Goal: Information Seeking & Learning: Compare options

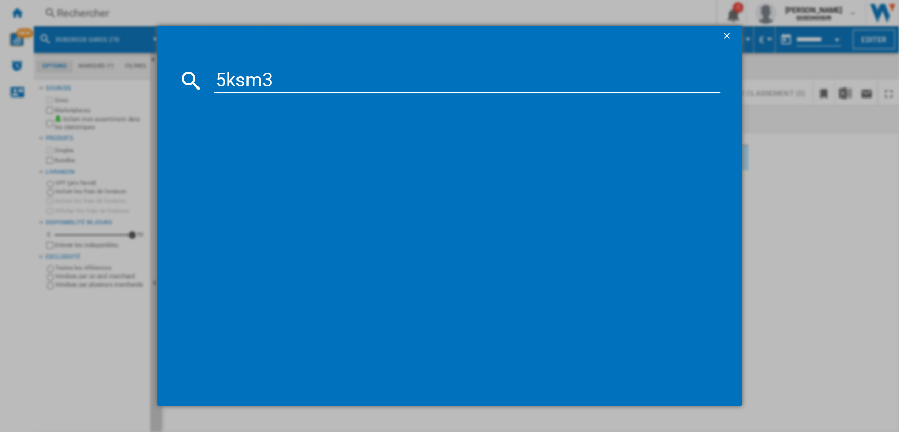
type input "5ksm33"
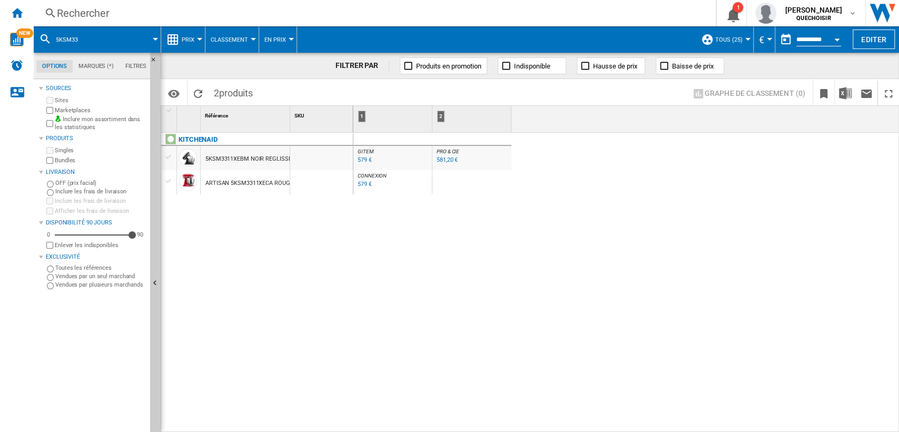
click at [176, 13] on div "Rechercher" at bounding box center [372, 13] width 631 height 15
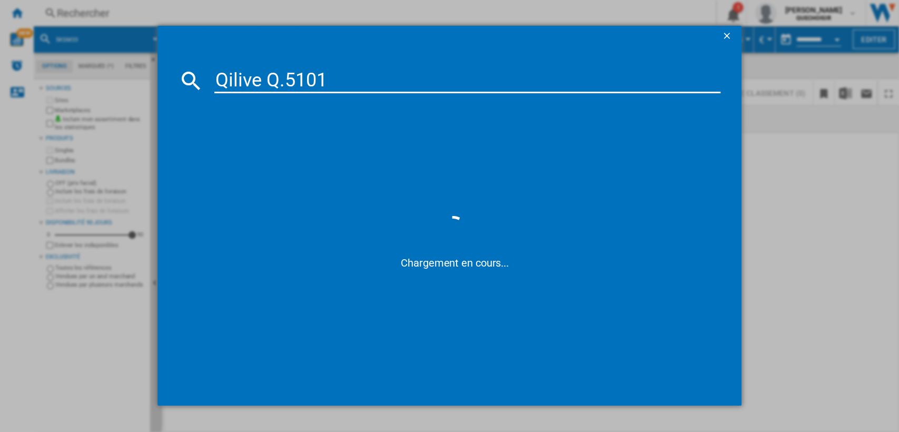
drag, startPoint x: 284, startPoint y: 81, endPoint x: 276, endPoint y: 80, distance: 8.5
click at [276, 80] on input "Qilive Q.5101" at bounding box center [467, 80] width 507 height 25
type input "Qilive Q 5101"
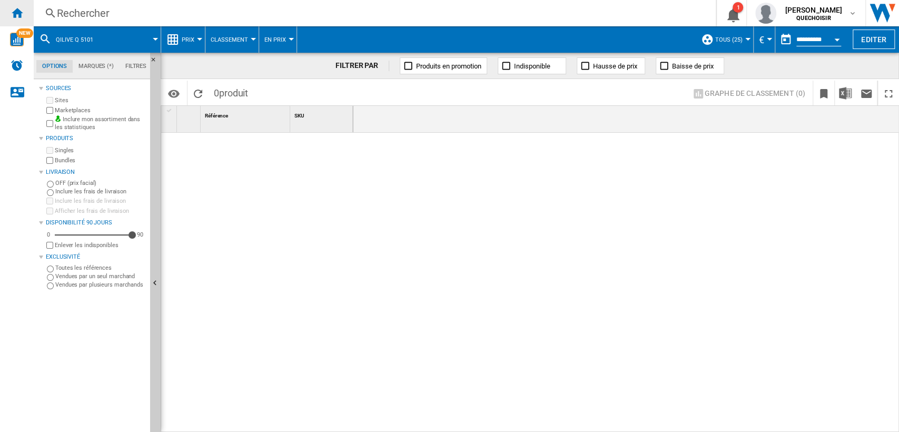
click at [26, 14] on div "Accueil" at bounding box center [17, 13] width 34 height 26
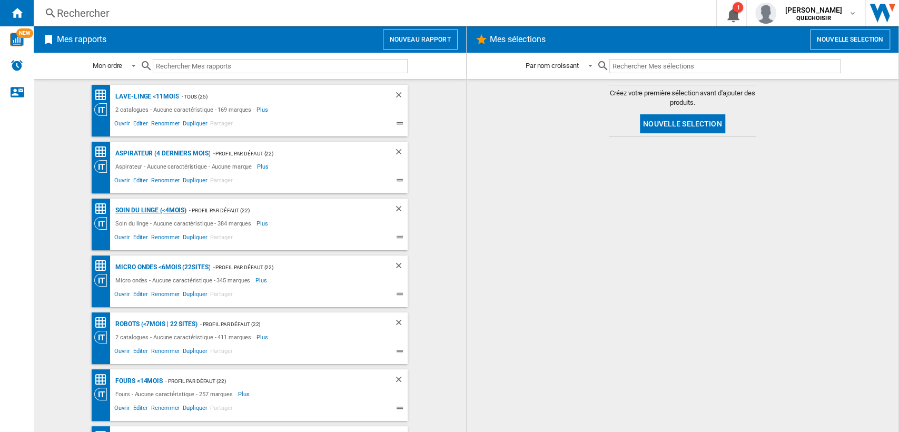
scroll to position [117, 0]
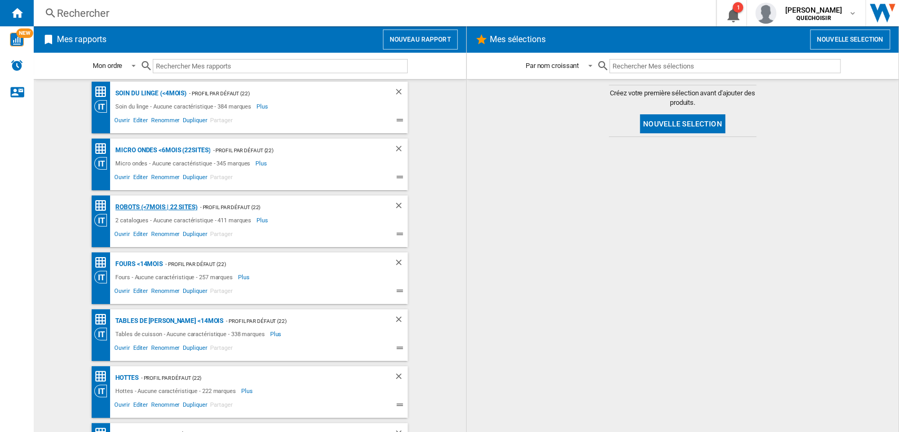
click at [141, 205] on div "Robots (<7mois | 22 sites)" at bounding box center [155, 207] width 84 height 13
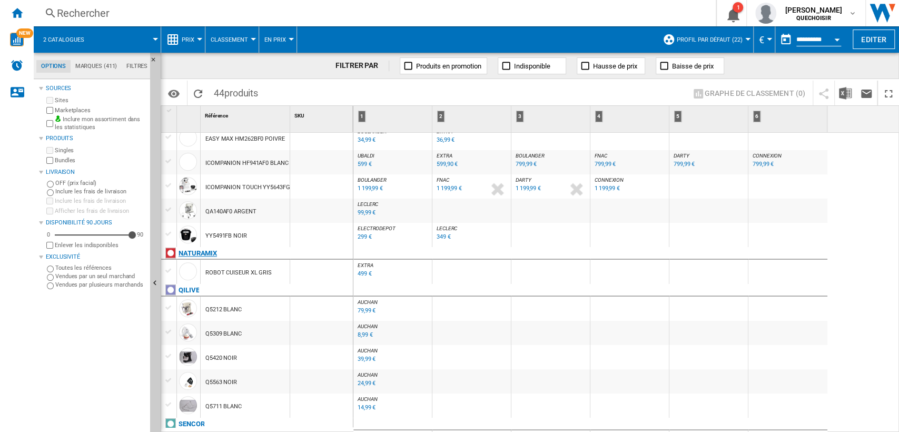
scroll to position [679, 0]
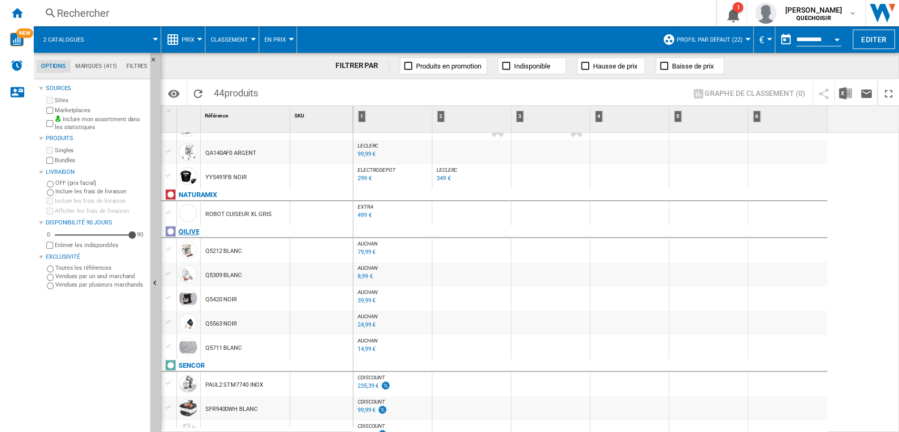
click at [191, 228] on div "QILIVE" at bounding box center [188, 231] width 21 height 13
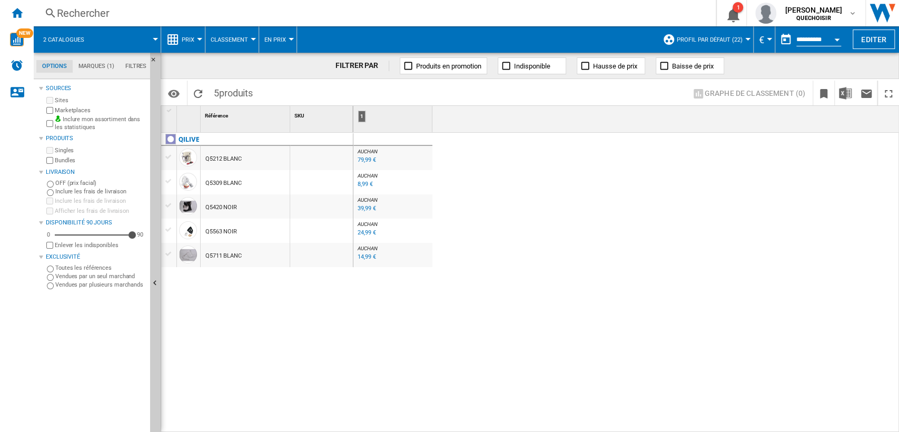
click at [140, 66] on md-tab-item "Filtres" at bounding box center [136, 66] width 33 height 13
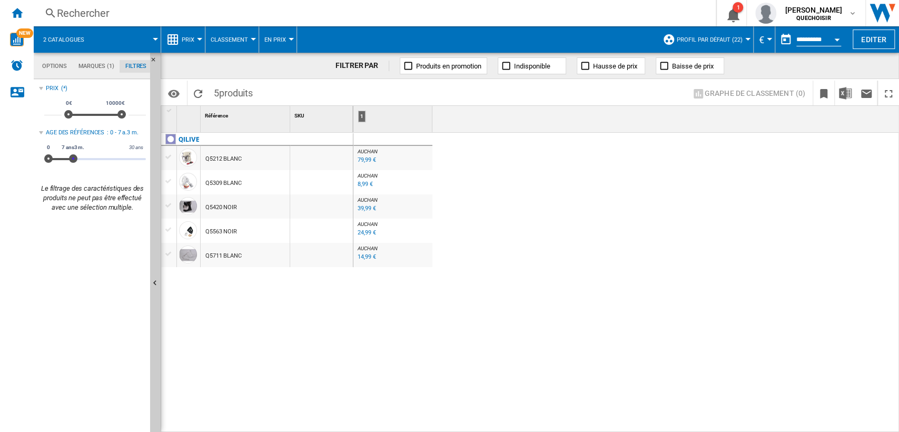
drag, startPoint x: 54, startPoint y: 157, endPoint x: 283, endPoint y: 170, distance: 228.9
click at [275, 165] on div "Options Marques (1) Filtres Options Marques (1) Filtres Sources Sites Marketpla…" at bounding box center [466, 242] width 865 height 379
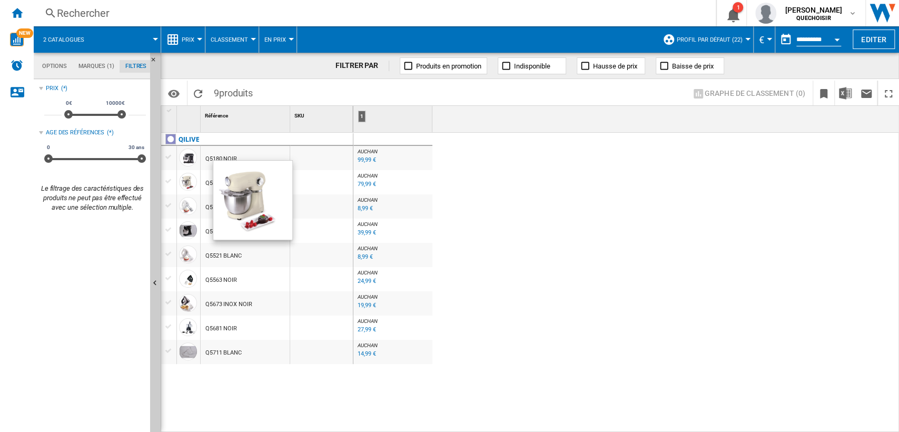
click at [366, 181] on div "79,99 €" at bounding box center [367, 184] width 18 height 7
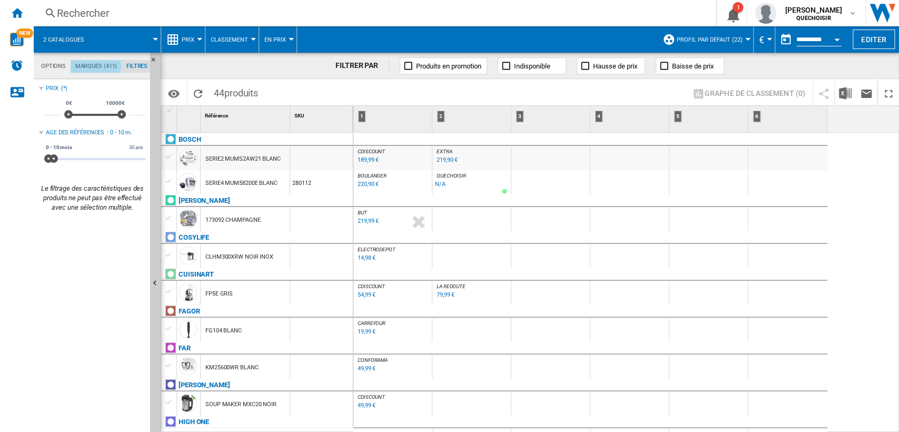
click at [93, 65] on md-tab-item "Marques (411)" at bounding box center [96, 66] width 51 height 13
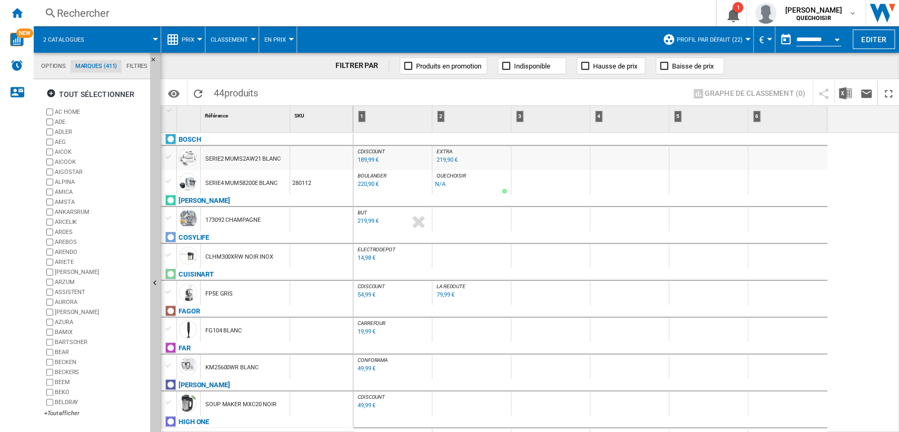
click at [128, 64] on md-tab-item "Filtres" at bounding box center [137, 66] width 31 height 13
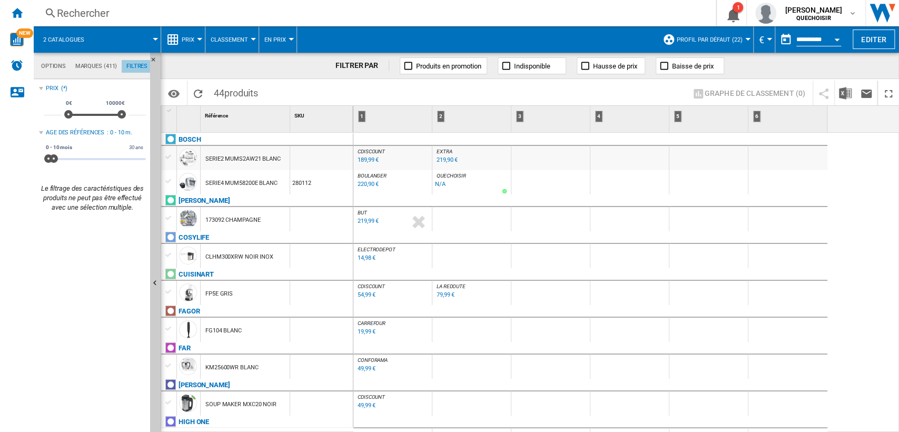
scroll to position [68, 0]
drag, startPoint x: 53, startPoint y: 158, endPoint x: 209, endPoint y: 155, distance: 156.4
click at [208, 155] on div "Options Marques (411) Filtres Options Marques (411) Filtres Sources Sites Marke…" at bounding box center [466, 242] width 865 height 379
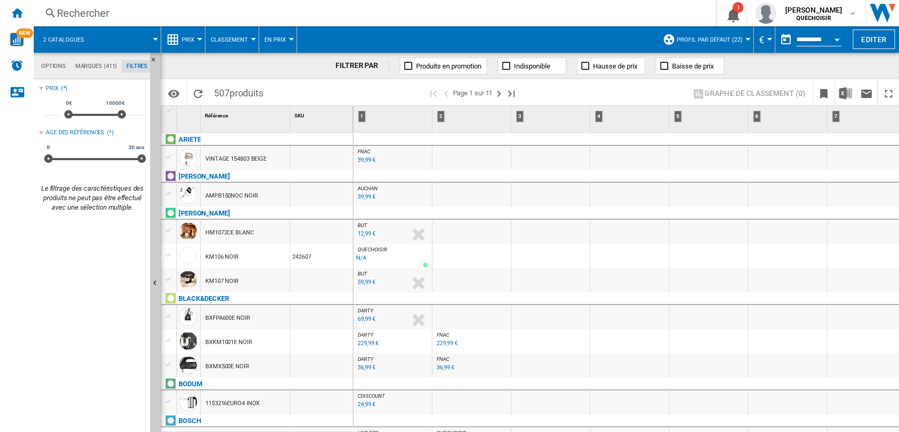
click at [231, 9] on div "Rechercher" at bounding box center [372, 13] width 631 height 15
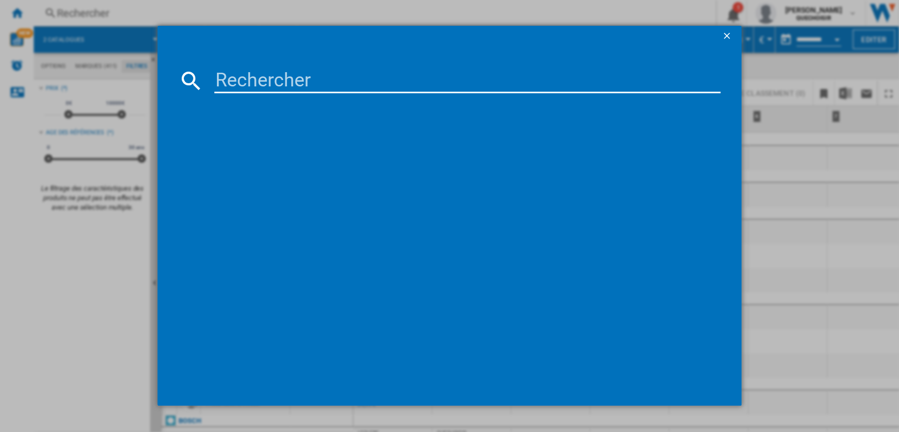
click at [729, 35] on ng-md-icon "getI18NText('BUTTONS.CLOSE_DIALOG')" at bounding box center [727, 37] width 13 height 13
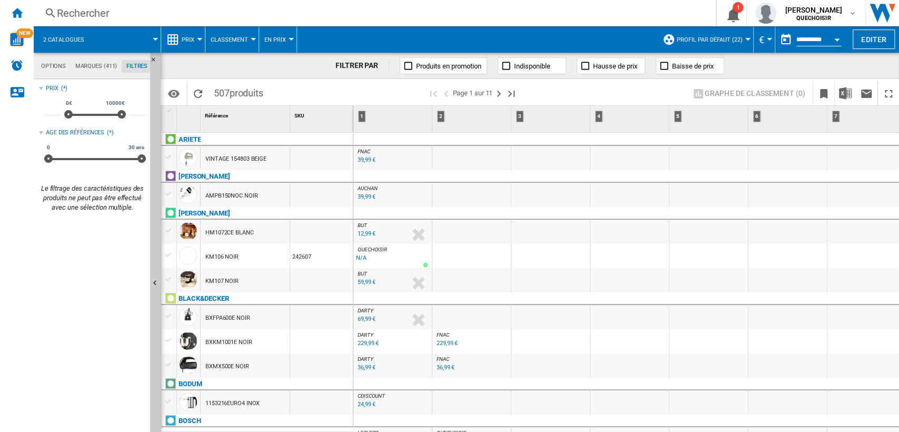
click at [105, 68] on md-tab-item "Marques (411)" at bounding box center [96, 66] width 51 height 13
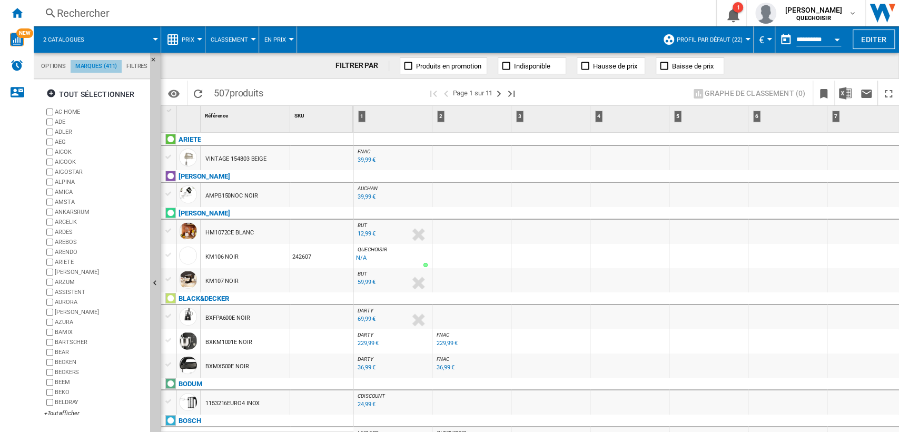
scroll to position [41, 0]
click at [92, 92] on div "tout sélectionner" at bounding box center [90, 94] width 88 height 19
click at [63, 413] on div "+Tout afficher" at bounding box center [95, 413] width 102 height 8
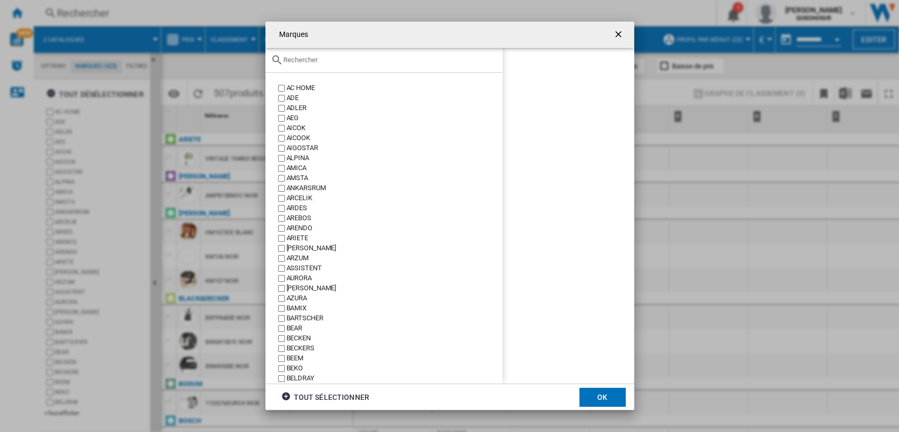
click at [339, 62] on input "text" at bounding box center [390, 60] width 214 height 8
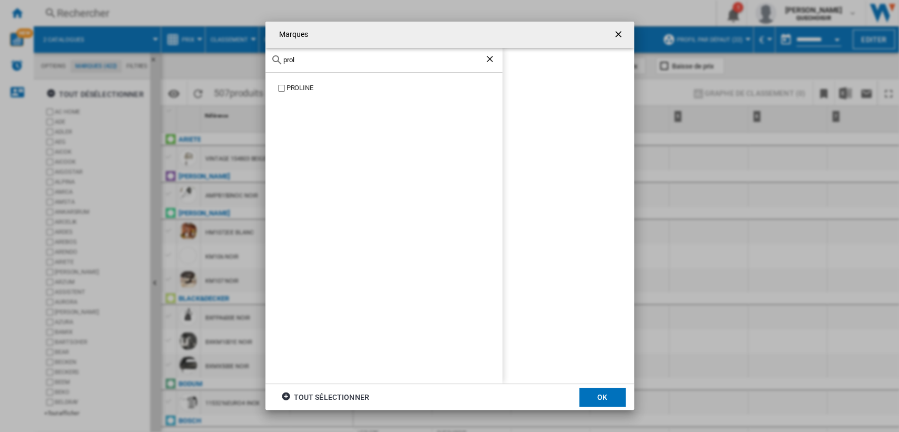
click at [299, 88] on div "PROLINE" at bounding box center [394, 88] width 216 height 10
drag, startPoint x: 314, startPoint y: 59, endPoint x: 243, endPoint y: 59, distance: 71.1
click at [243, 59] on div "Marques prol PROLINE PROLINE tout sélectionner OK" at bounding box center [449, 215] width 899 height 431
click at [290, 91] on div "THOMSON" at bounding box center [394, 88] width 216 height 10
drag, startPoint x: 309, startPoint y: 62, endPoint x: 219, endPoint y: 48, distance: 91.0
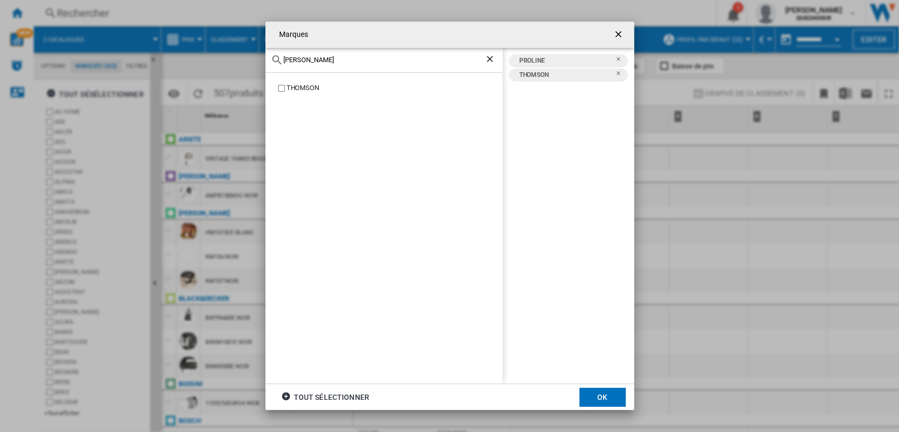
click at [219, 48] on div "Marques [PERSON_NAME] PROLINE THOMSON tout sélectionner OK" at bounding box center [449, 215] width 899 height 431
click at [295, 100] on div "ELECTROLUX" at bounding box center [394, 98] width 216 height 10
drag, startPoint x: 301, startPoint y: 57, endPoint x: 255, endPoint y: 56, distance: 46.3
click at [255, 56] on div "Marques elec COMELEC ELECTROLUX MD HOMELECTRO PETRA ELECTRIC PURELECT [GEOGRAPH…" at bounding box center [449, 215] width 899 height 431
click at [291, 88] on div "LISTO" at bounding box center [394, 88] width 216 height 10
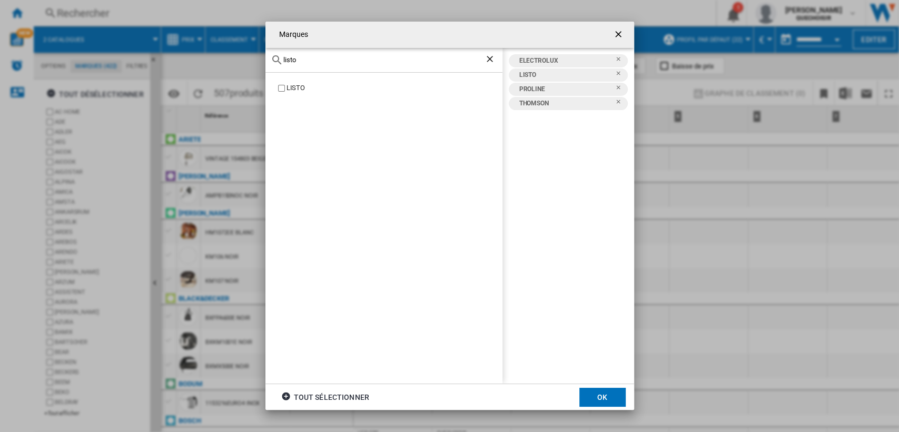
drag, startPoint x: 315, startPoint y: 60, endPoint x: 218, endPoint y: 52, distance: 97.8
click at [218, 52] on div "Marques listo LISTO ELECTROLUX LISTO PROLINE THOMSON tout sélectionner OK" at bounding box center [449, 215] width 899 height 431
drag, startPoint x: 315, startPoint y: 61, endPoint x: 240, endPoint y: 53, distance: 75.7
click at [240, 53] on div "Marques esse ESSENTIELB KESSER ELECTROLUX ESSENTIELB LISTO PROLINE THOMSON tout…" at bounding box center [449, 215] width 899 height 431
drag, startPoint x: 304, startPoint y: 59, endPoint x: 233, endPoint y: 57, distance: 71.6
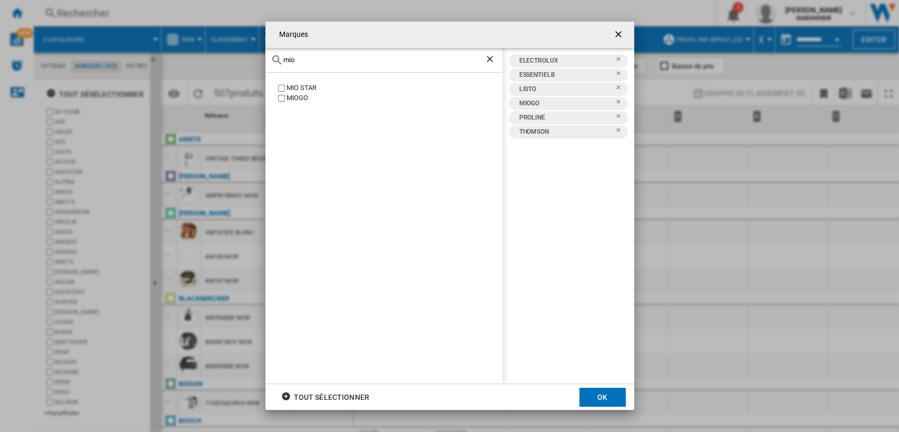
click at [233, 57] on div "Marques mio MIO STAR MIOGO ELECTROLUX ESSENTIELB LISTO MIOGO PROLINE THOMSON to…" at bounding box center [449, 215] width 899 height 431
click at [290, 87] on div "FAR" at bounding box center [394, 88] width 216 height 10
drag, startPoint x: 309, startPoint y: 58, endPoint x: 249, endPoint y: 56, distance: 60.1
click at [249, 56] on div "Marques far FAR ELECTROLUX ESSENTIELB FAR LISTO MIOGO PROLINE THOMSON tout séle…" at bounding box center [449, 215] width 899 height 431
type input "a"
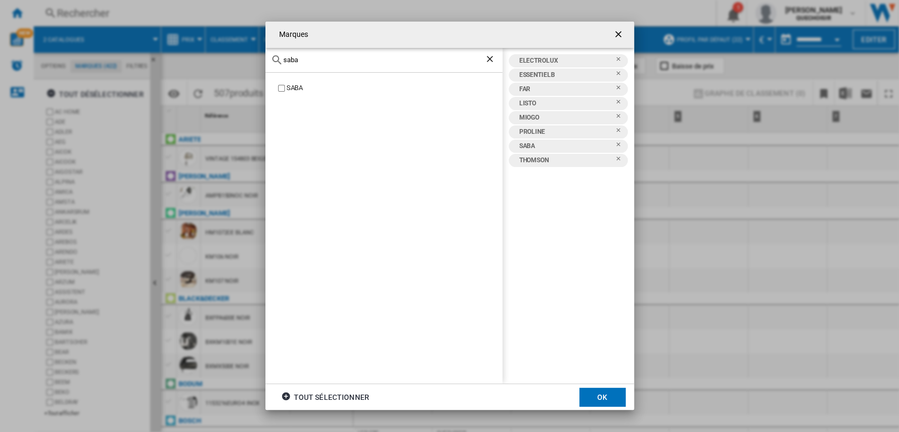
drag, startPoint x: 312, startPoint y: 64, endPoint x: 225, endPoint y: 51, distance: 87.4
click at [225, 51] on div "Marques [GEOGRAPHIC_DATA][PERSON_NAME][GEOGRAPHIC_DATA] ELECTROLUX ESSENTIELB F…" at bounding box center [449, 215] width 899 height 431
drag, startPoint x: 302, startPoint y: 60, endPoint x: 231, endPoint y: 56, distance: 71.7
click at [231, 56] on div "Marques [PERSON_NAME] AYA ELECTROLUX ESSENTIELB FAR LISTO MIOGO PROLINE [GEOGRA…" at bounding box center [449, 215] width 899 height 431
click at [287, 91] on div "SIGNATURE" at bounding box center [394, 88] width 216 height 10
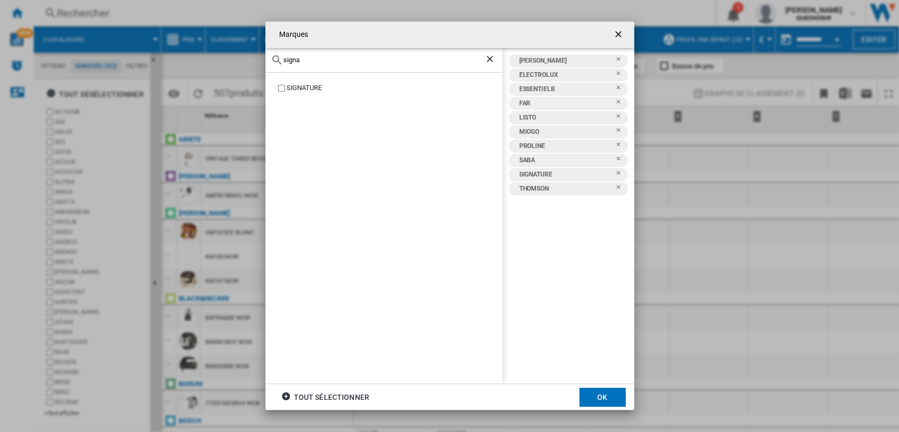
drag, startPoint x: 276, startPoint y: 59, endPoint x: 230, endPoint y: 57, distance: 46.4
click at [230, 57] on div "Marques signa SIGNATURE AYA ELECTROLUX ESSENTIELB FAR LISTO MIOGO PROLINE [GEOG…" at bounding box center [449, 215] width 899 height 431
click at [289, 88] on div "SIMPL" at bounding box center [394, 88] width 216 height 10
drag, startPoint x: 299, startPoint y: 60, endPoint x: 249, endPoint y: 56, distance: 50.7
click at [249, 56] on div "Marques simp SIMPL AYA ELECTROLUX ESSENTIELB FAR LISTO MIOGO PROLINE [GEOGRAPHI…" at bounding box center [449, 215] width 899 height 431
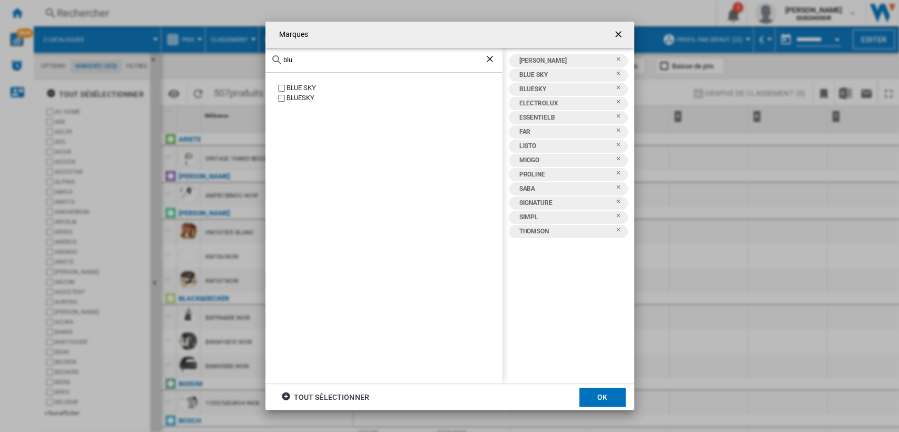
drag, startPoint x: 295, startPoint y: 60, endPoint x: 260, endPoint y: 58, distance: 35.9
click at [260, 58] on div "Marques blu BLUE SKY BLUESKY AYA BLUE SKY BLUESKY ELECTROLUX ESSENTIELB FAR LIS…" at bounding box center [449, 215] width 899 height 431
drag, startPoint x: 309, startPoint y: 62, endPoint x: 213, endPoint y: 57, distance: 95.4
click at [213, 57] on div "Marques [GEOGRAPHIC_DATA] [GEOGRAPHIC_DATA] HOME [PERSON_NAME] BLUE SKY BLUESKY…" at bounding box center [449, 215] width 899 height 431
click at [286, 86] on div "MANDINE" at bounding box center [394, 88] width 216 height 10
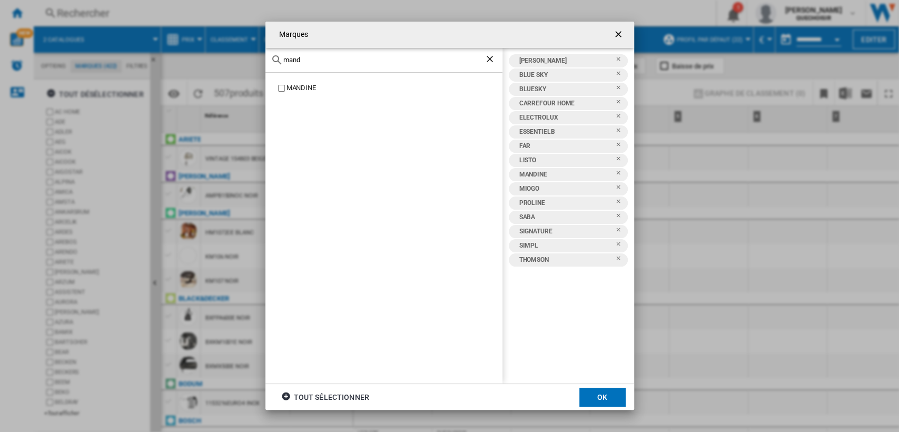
drag, startPoint x: 312, startPoint y: 59, endPoint x: 236, endPoint y: 56, distance: 75.9
click at [235, 56] on div "Marques mand [GEOGRAPHIC_DATA] AYA BLUE SKY BLUESKY [GEOGRAPHIC_DATA] HOME ELEC…" at bounding box center [449, 215] width 899 height 431
click at [293, 90] on div "QILIVE" at bounding box center [394, 88] width 216 height 10
drag, startPoint x: 295, startPoint y: 64, endPoint x: 247, endPoint y: 60, distance: 48.1
click at [247, 60] on div "Marques [GEOGRAPHIC_DATA] QILIVE AYA BLUE SKY BLUESKY [GEOGRAPHIC_DATA] HOME EL…" at bounding box center [449, 215] width 899 height 431
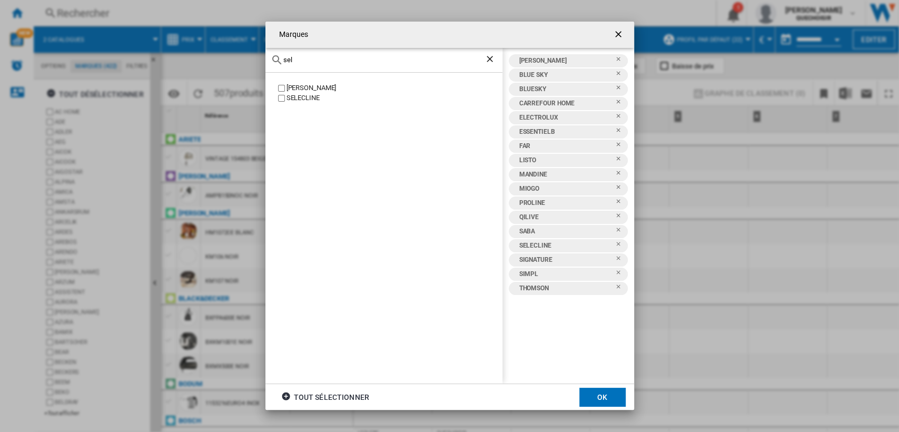
drag, startPoint x: 302, startPoint y: 64, endPoint x: 265, endPoint y: 60, distance: 37.1
click at [265, 60] on div "sel" at bounding box center [383, 60] width 237 height 25
drag, startPoint x: 299, startPoint y: 60, endPoint x: 262, endPoint y: 58, distance: 37.4
click at [262, 58] on div "Marques sel [PERSON_NAME] [GEOGRAPHIC_DATA] AYA BLUE SKY BLUESKY [GEOGRAPHIC_DA…" at bounding box center [449, 215] width 899 height 431
type input "p"
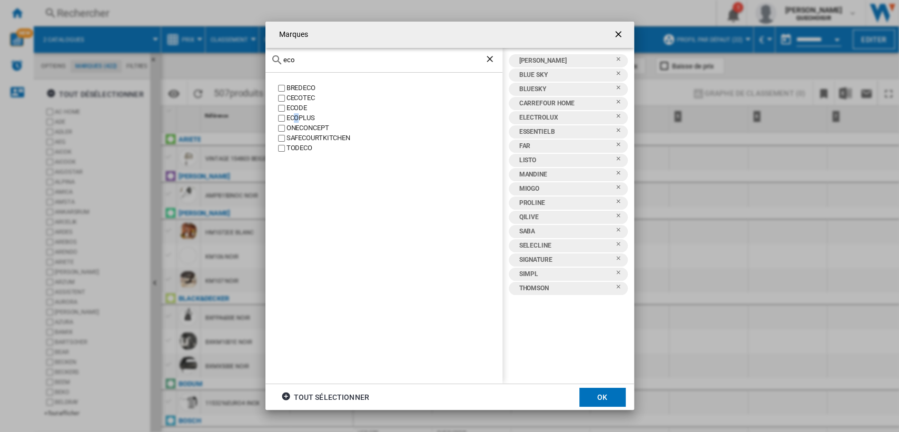
click at [297, 116] on div "ECOPLUS" at bounding box center [394, 118] width 216 height 10
drag, startPoint x: 307, startPoint y: 56, endPoint x: 249, endPoint y: 57, distance: 58.5
click at [249, 57] on div "Marques eco BREDECO [GEOGRAPHIC_DATA] ECODE ECOPLUS ONECONCEPT [GEOGRAPHIC_DATA…" at bounding box center [449, 215] width 899 height 431
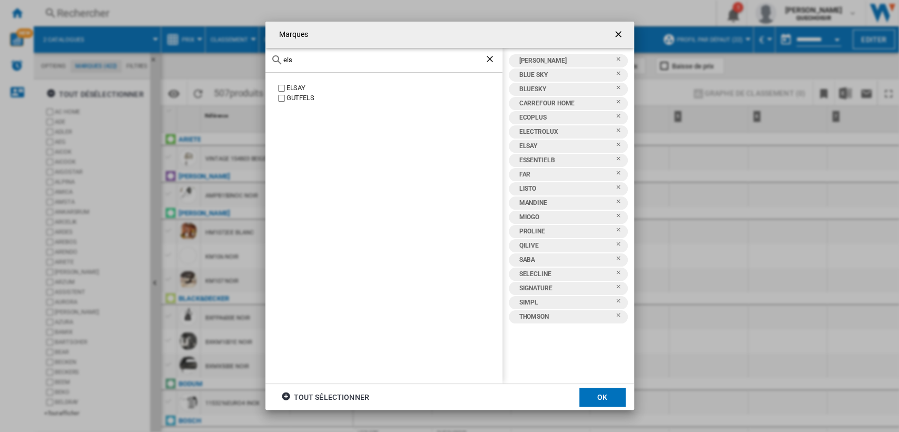
drag, startPoint x: 297, startPoint y: 57, endPoint x: 240, endPoint y: 56, distance: 56.9
click at [240, 56] on div "Marques els [GEOGRAPHIC_DATA] [GEOGRAPHIC_DATA] AYA BLUE SKY BLUESKY [GEOGRAPHI…" at bounding box center [449, 215] width 899 height 431
drag, startPoint x: 316, startPoint y: 61, endPoint x: 230, endPoint y: 60, distance: 85.8
click at [230, 60] on div "Marques ama BRAVILOR BONAMAT DITO SAMA [GEOGRAPHIC_DATA] AYA BLUE SKY BLUESKY […" at bounding box center [449, 215] width 899 height 431
click at [269, 56] on div "val" at bounding box center [383, 60] width 237 height 25
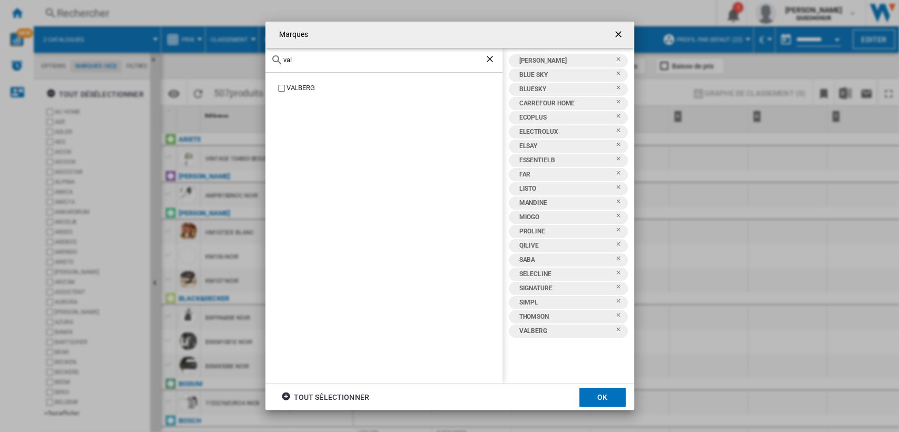
drag, startPoint x: 306, startPoint y: 62, endPoint x: 246, endPoint y: 57, distance: 60.7
click at [246, 57] on div "Marques [PERSON_NAME][GEOGRAPHIC_DATA] AYA BLUE SKY BLUESKY [GEOGRAPHIC_DATA] H…" at bounding box center [449, 215] width 899 height 431
click at [288, 87] on div "HIGH ONE" at bounding box center [394, 88] width 216 height 10
drag, startPoint x: 309, startPoint y: 62, endPoint x: 263, endPoint y: 59, distance: 46.4
click at [259, 58] on div "Marques high HIGH ONE AYA BLUE SKY BLUESKY [GEOGRAPHIC_DATA] HOME ECOPLUS ELECT…" at bounding box center [449, 215] width 899 height 431
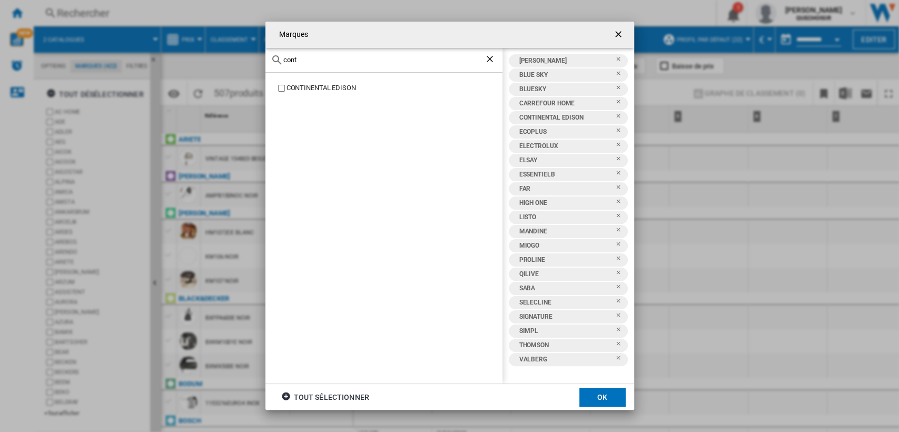
drag, startPoint x: 303, startPoint y: 62, endPoint x: 255, endPoint y: 58, distance: 48.5
click at [255, 58] on div "Marques cont CONTINENTAL EDISON AYA BLUE SKY BLUESKY [GEOGRAPHIC_DATA] HOME CON…" at bounding box center [449, 215] width 899 height 431
type input "oce"
click at [298, 97] on div "OCEANIC" at bounding box center [394, 98] width 216 height 10
click at [605, 396] on button "OK" at bounding box center [602, 397] width 46 height 19
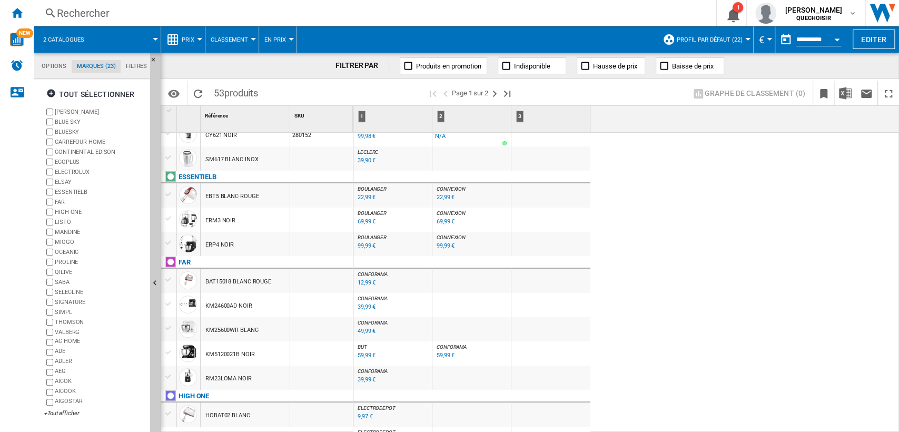
scroll to position [234, 0]
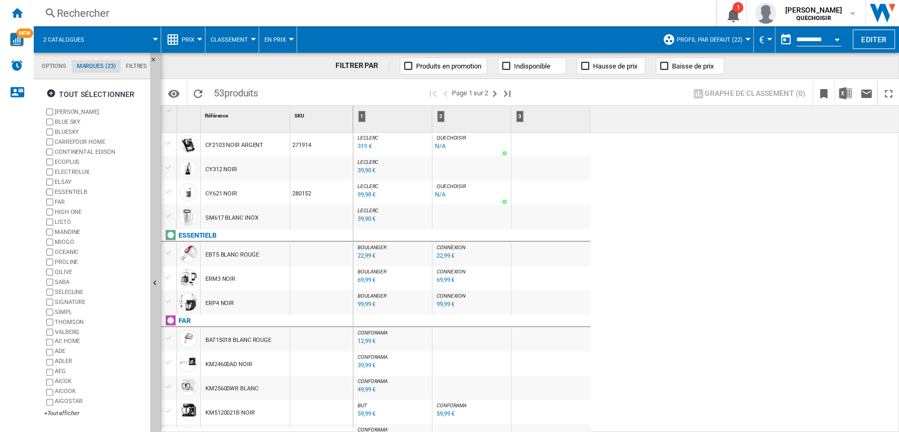
click at [366, 169] on div "39,90 €" at bounding box center [367, 170] width 18 height 7
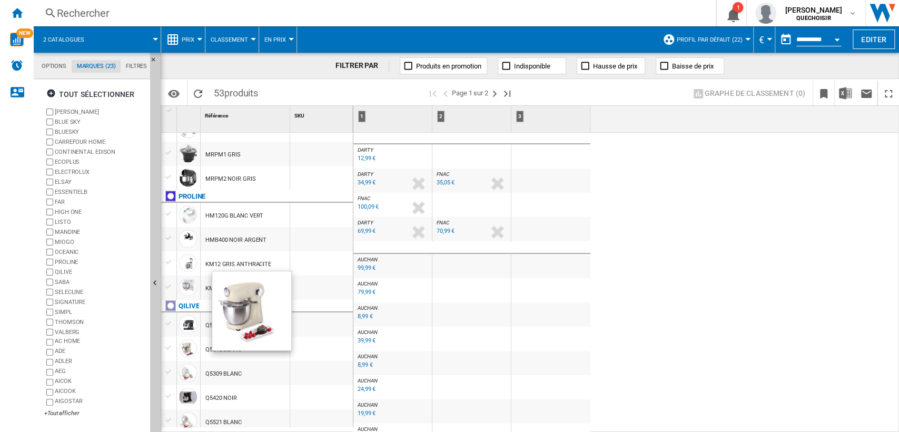
scroll to position [819, 0]
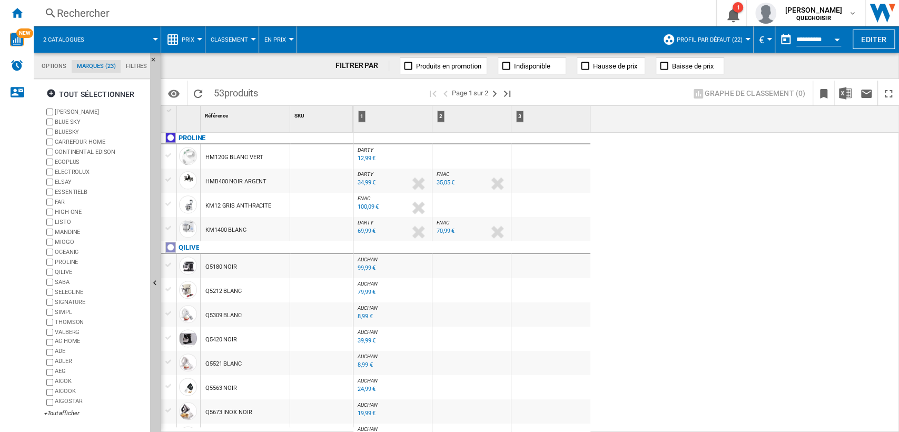
click at [363, 266] on div "99,99 €" at bounding box center [367, 267] width 18 height 7
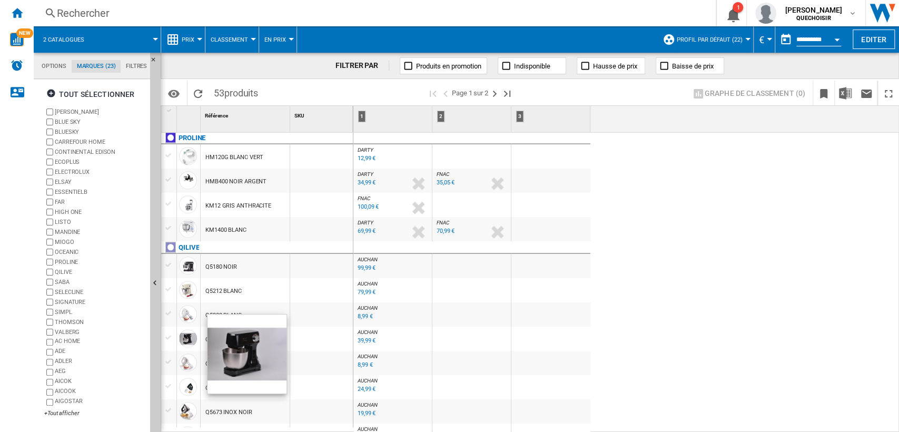
scroll to position [877, 0]
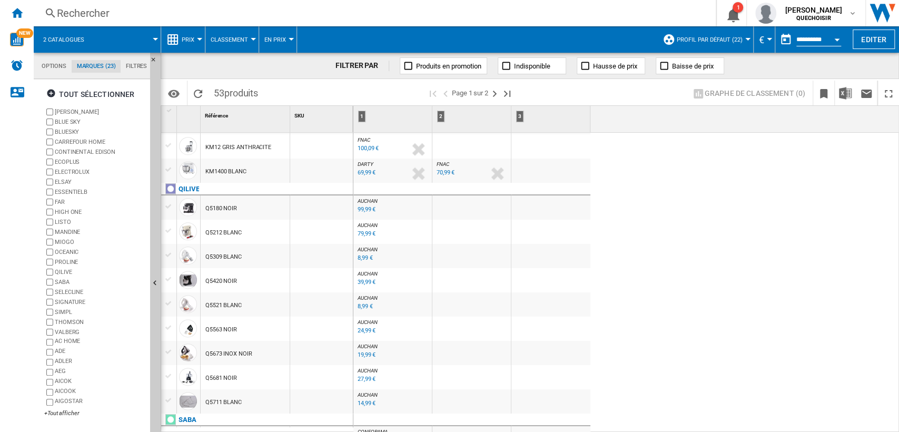
click at [173, 230] on div at bounding box center [168, 230] width 11 height 9
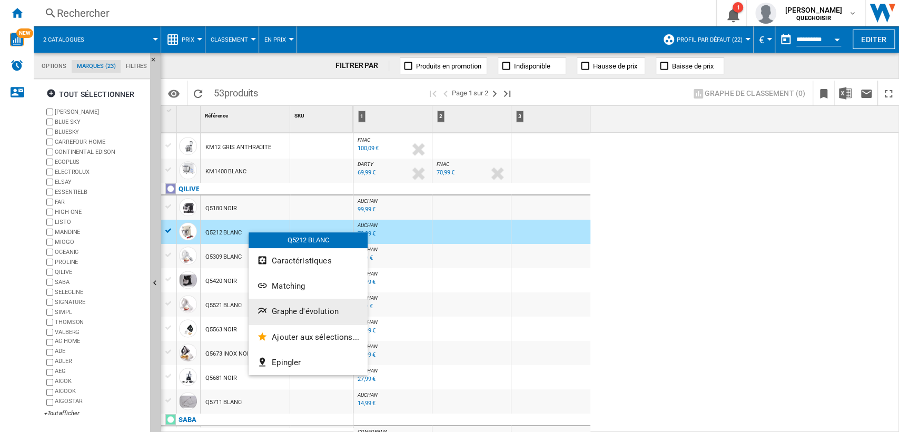
click at [285, 306] on span "Graphe d'évolution" at bounding box center [305, 310] width 67 height 9
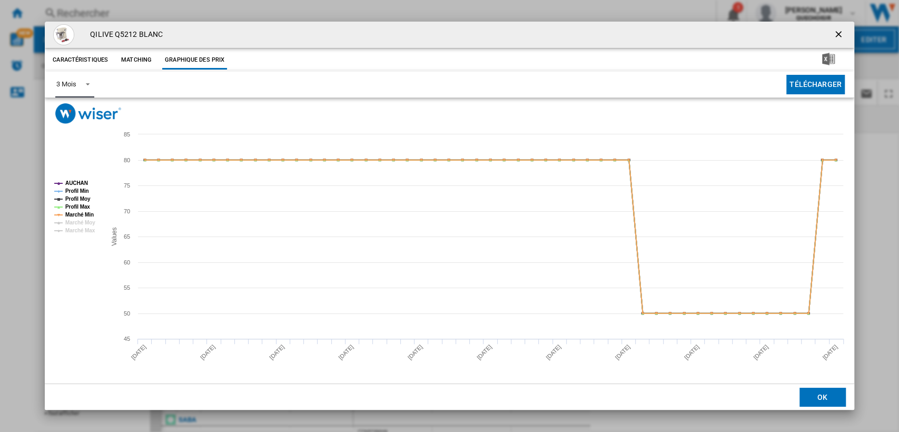
click at [59, 87] on div "3 Mois" at bounding box center [65, 84] width 19 height 8
click at [72, 105] on div "6 Mois" at bounding box center [65, 109] width 19 height 9
click at [826, 41] on div "QILIVE Q5212 BLANC" at bounding box center [449, 35] width 809 height 26
click at [830, 39] on button "Product popup" at bounding box center [839, 34] width 21 height 21
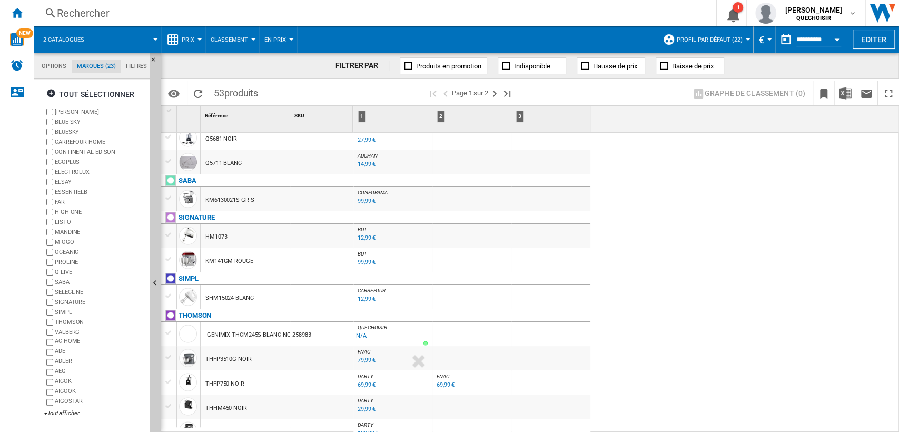
scroll to position [1126, 0]
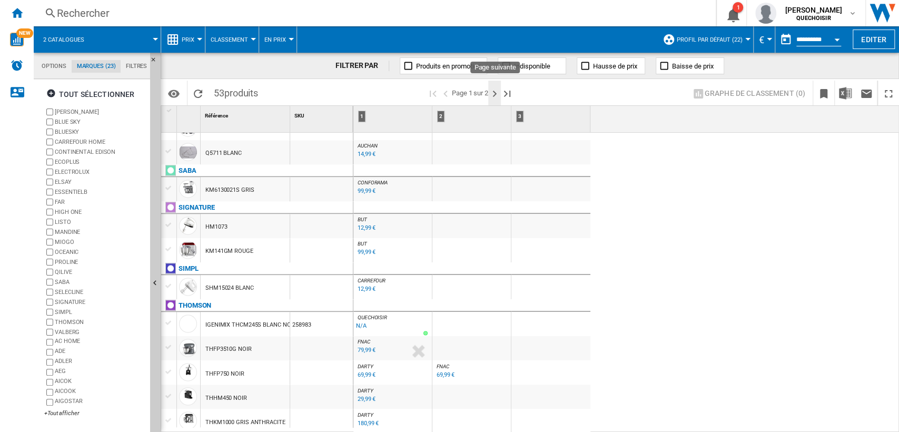
click at [495, 91] on ng-md-icon "Page suivante" at bounding box center [494, 93] width 13 height 13
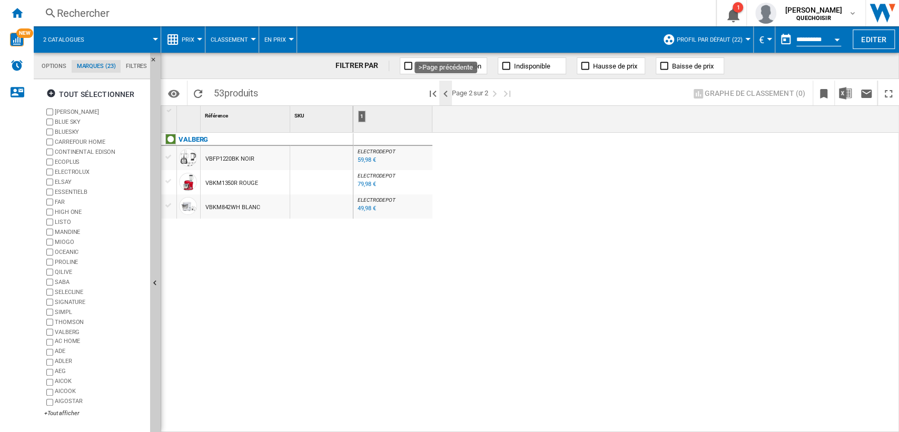
click at [444, 94] on ng-md-icon ">Page précédente" at bounding box center [445, 93] width 13 height 13
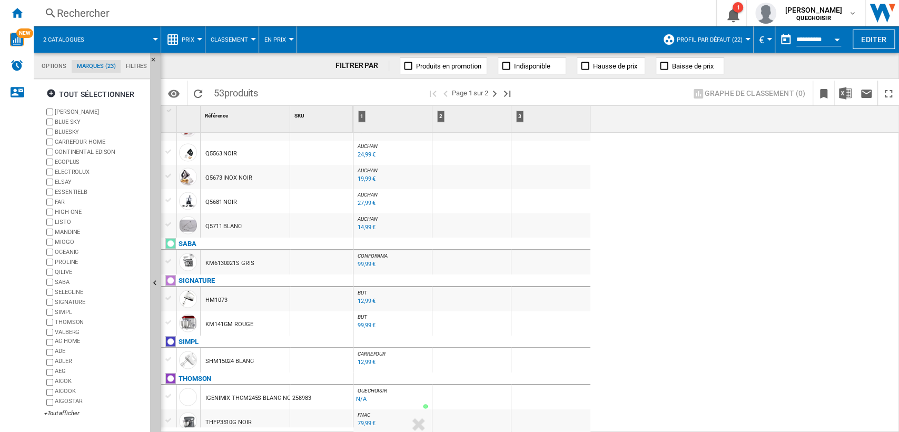
scroll to position [1096, 0]
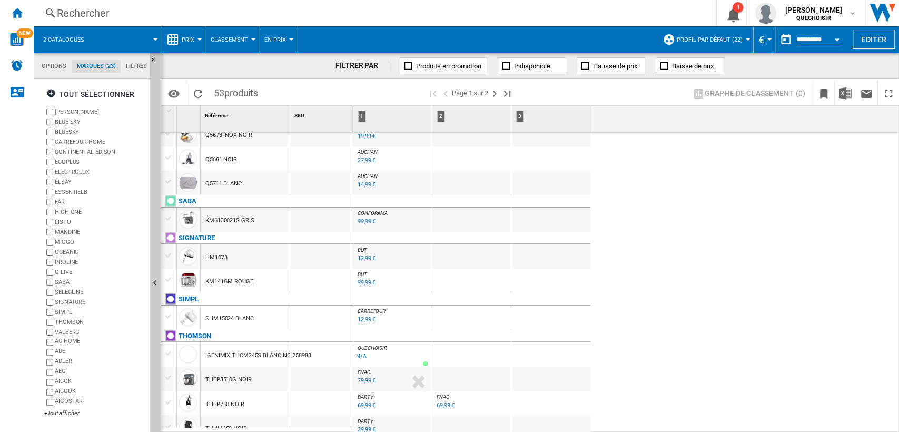
click at [363, 380] on div "79,99 €" at bounding box center [367, 380] width 18 height 7
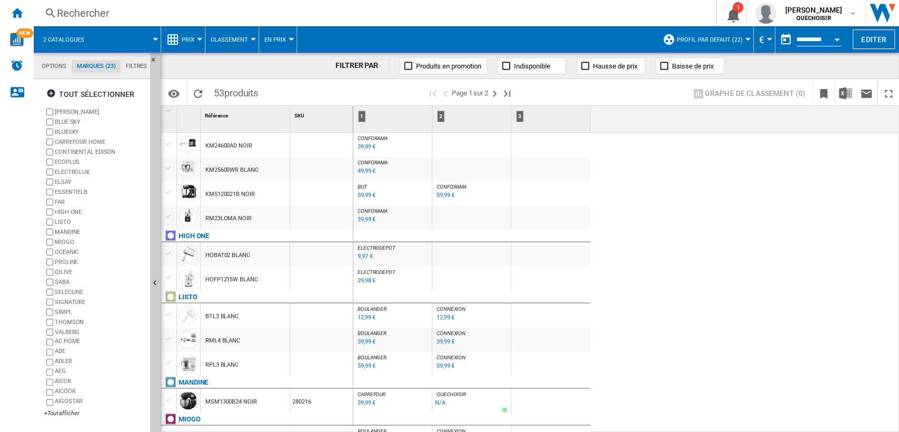
scroll to position [0, 0]
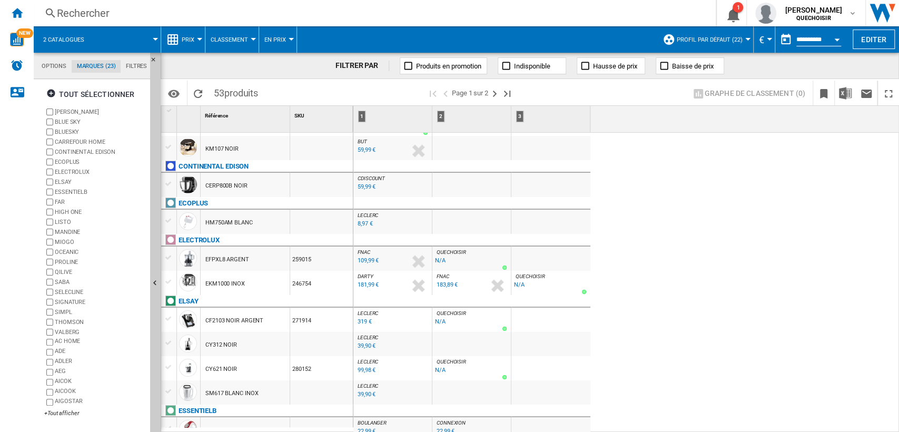
click at [132, 64] on md-tab-item "Filtres" at bounding box center [137, 66] width 32 height 13
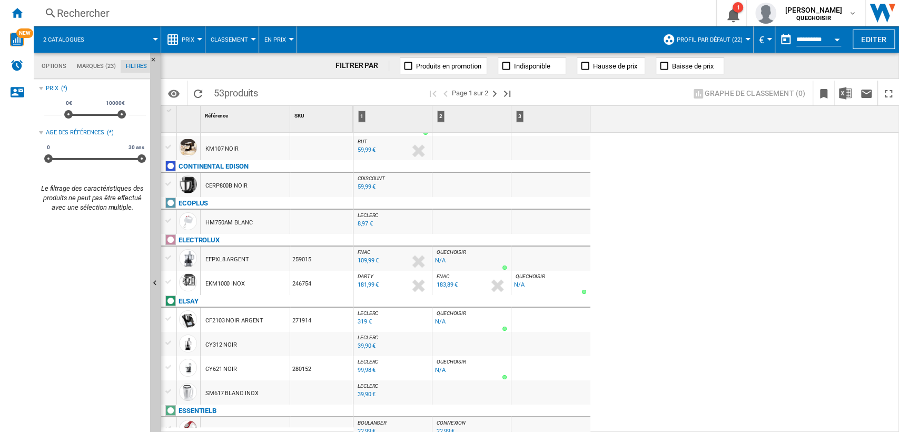
click at [366, 187] on div "59,99 €" at bounding box center [367, 186] width 18 height 7
